Goal: Use online tool/utility: Utilize a website feature to perform a specific function

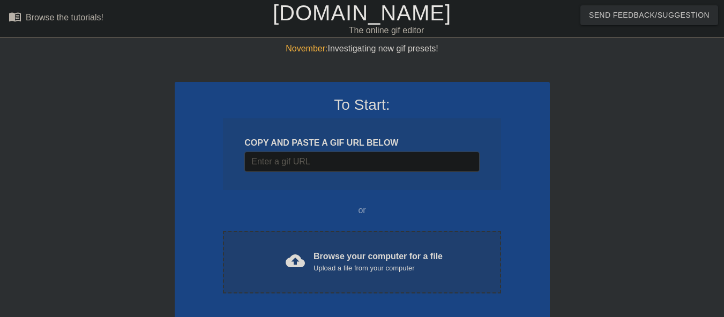
click at [307, 256] on div "cloud_upload Browse your computer for a file Upload a file from your computer" at bounding box center [362, 262] width 233 height 24
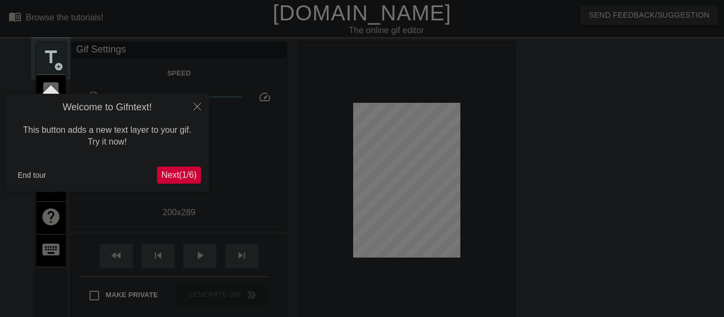
scroll to position [26, 0]
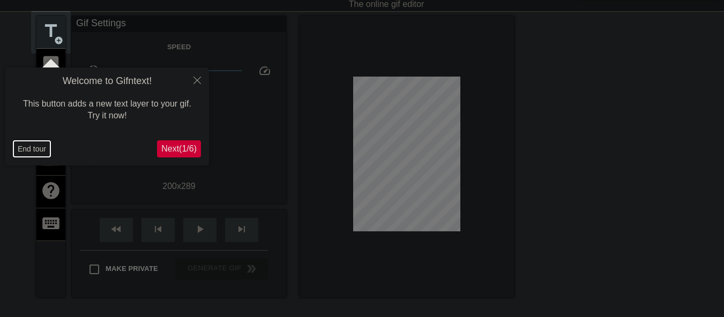
click at [32, 147] on button "End tour" at bounding box center [31, 149] width 37 height 16
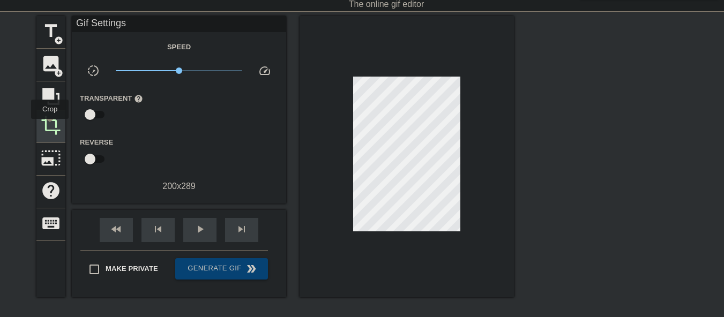
click at [50, 127] on span "crop" at bounding box center [51, 125] width 20 height 20
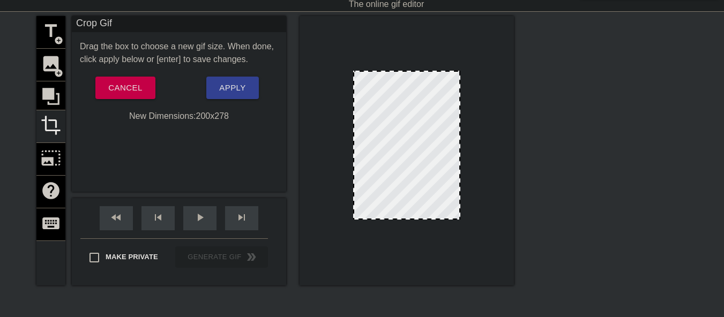
drag, startPoint x: 409, startPoint y: 225, endPoint x: 405, endPoint y: 217, distance: 8.7
click at [409, 219] on div at bounding box center [406, 218] width 105 height 5
click at [213, 85] on button "Apply" at bounding box center [232, 88] width 52 height 23
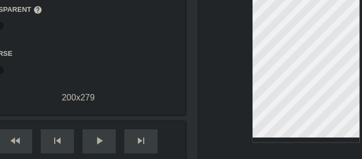
scroll to position [125, 0]
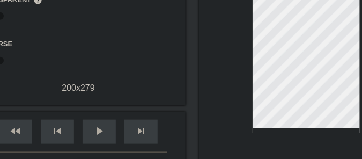
drag, startPoint x: 59, startPoint y: 73, endPoint x: 138, endPoint y: 73, distance: 79.4
click at [138, 73] on div "Speed slow_motion_video x1.00 speed Transparent help Reverse 200 x 279" at bounding box center [78, 18] width 198 height 153
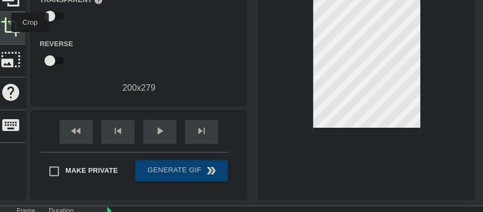
click at [4, 23] on span "crop" at bounding box center [11, 27] width 20 height 20
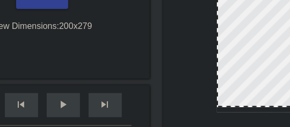
scroll to position [146, 0]
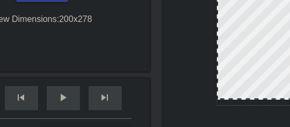
click at [248, 99] on div at bounding box center [270, 98] width 105 height 5
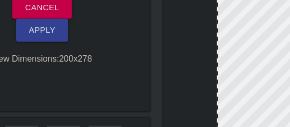
scroll to position [103, 0]
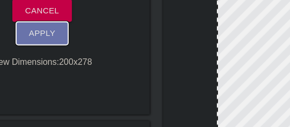
click at [36, 33] on span "Apply" at bounding box center [42, 33] width 26 height 14
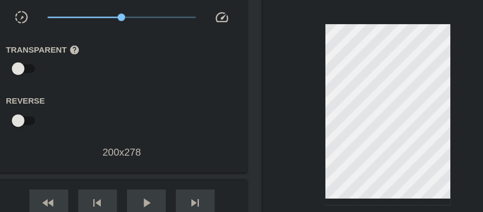
scroll to position [82, 0]
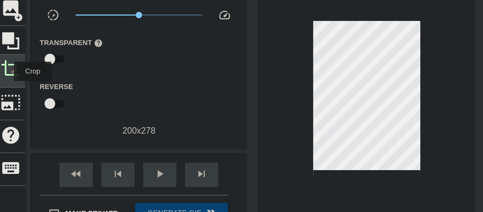
click at [6, 71] on span "crop" at bounding box center [11, 70] width 20 height 20
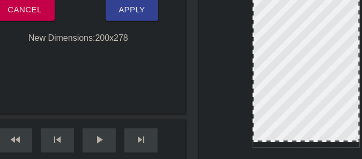
scroll to position [136, 0]
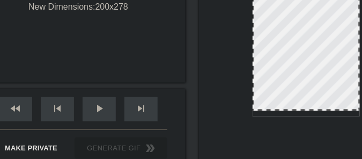
click at [291, 109] on div at bounding box center [306, 109] width 105 height 5
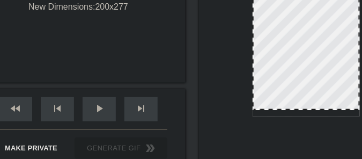
scroll to position [82, 0]
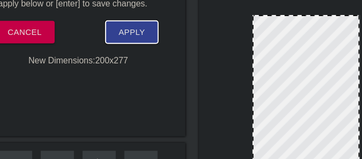
click at [124, 37] on span "Apply" at bounding box center [132, 32] width 26 height 14
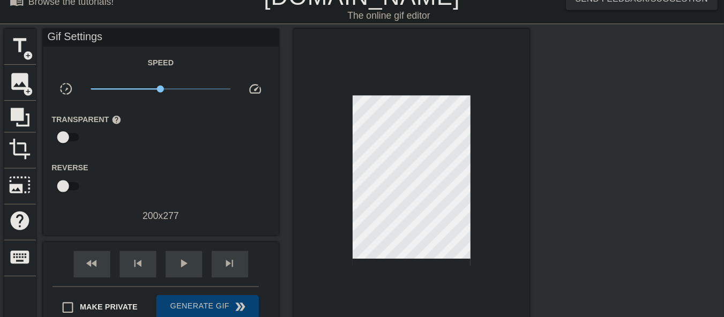
scroll to position [17, 0]
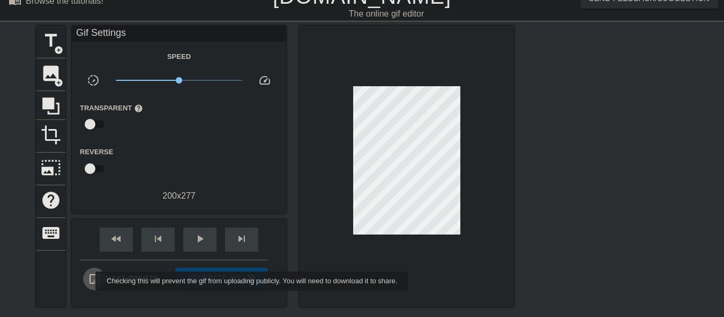
click at [88, 282] on input "Make Private" at bounding box center [94, 279] width 23 height 23
checkbox input "true"
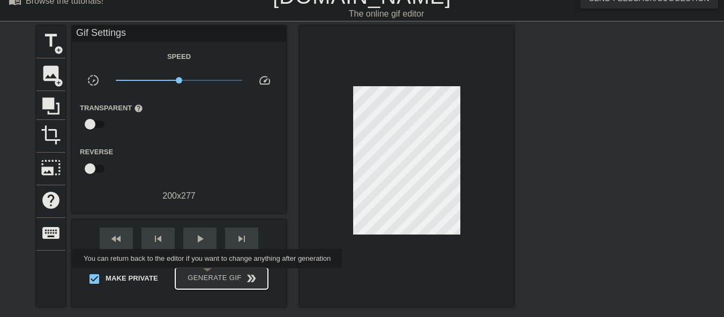
click at [209, 276] on span "Generate Gif double_arrow" at bounding box center [222, 278] width 84 height 13
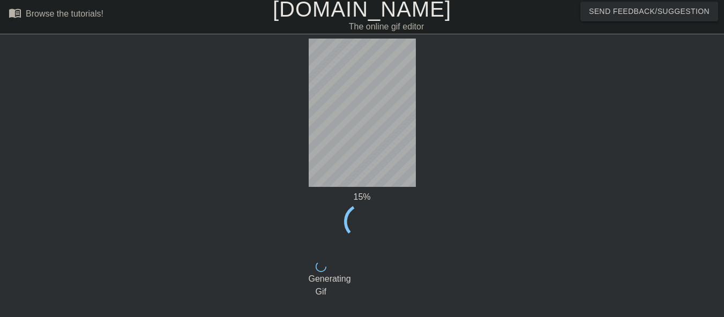
scroll to position [0, 0]
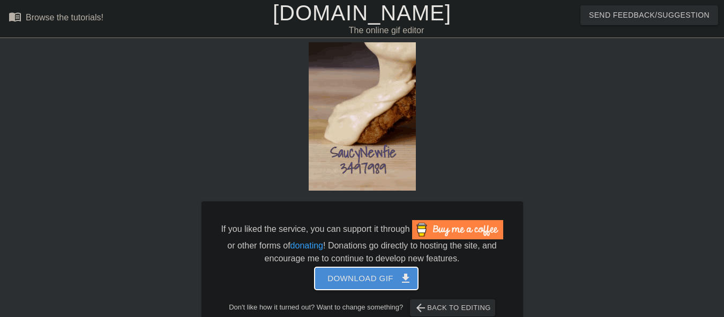
click at [356, 280] on span "Download gif get_app" at bounding box center [367, 279] width 78 height 14
